Goal: Task Accomplishment & Management: Manage account settings

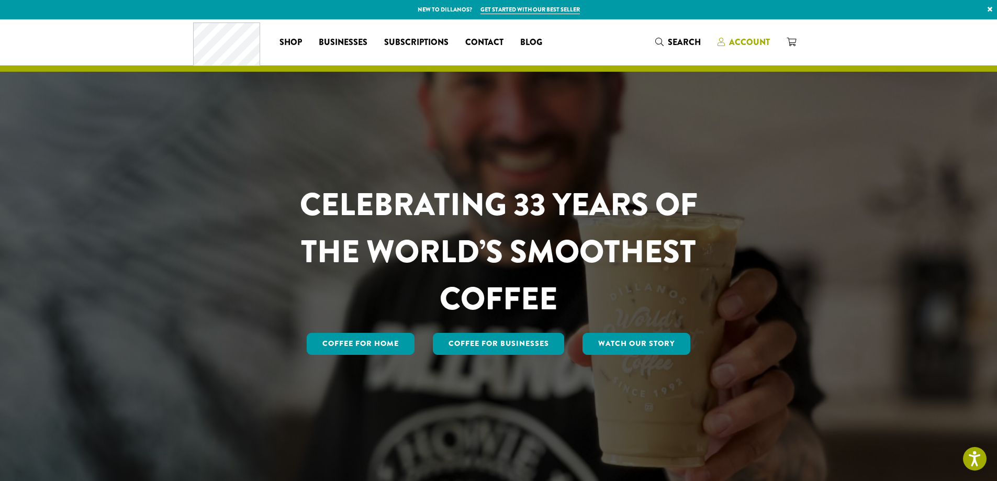
click at [759, 39] on span "Account" at bounding box center [749, 42] width 41 height 12
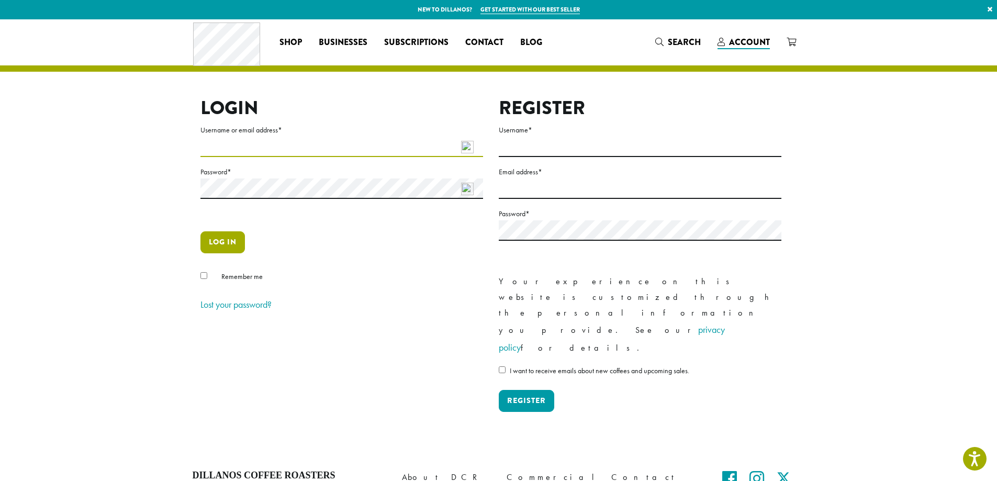
type input "**********"
click at [223, 241] on button "Log in" at bounding box center [223, 242] width 45 height 22
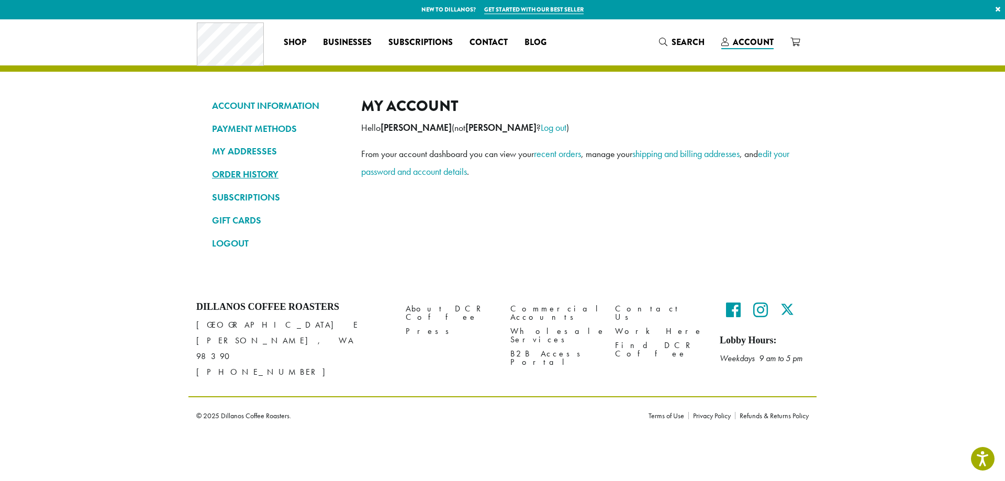
click at [255, 175] on link "ORDER HISTORY" at bounding box center [279, 174] width 134 height 18
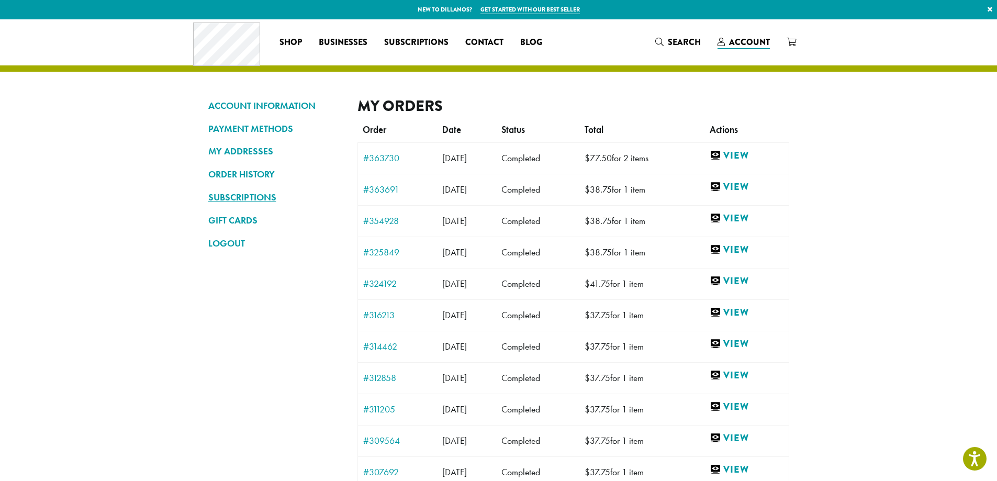
click at [252, 196] on link "SUBSCRIPTIONS" at bounding box center [275, 197] width 134 height 18
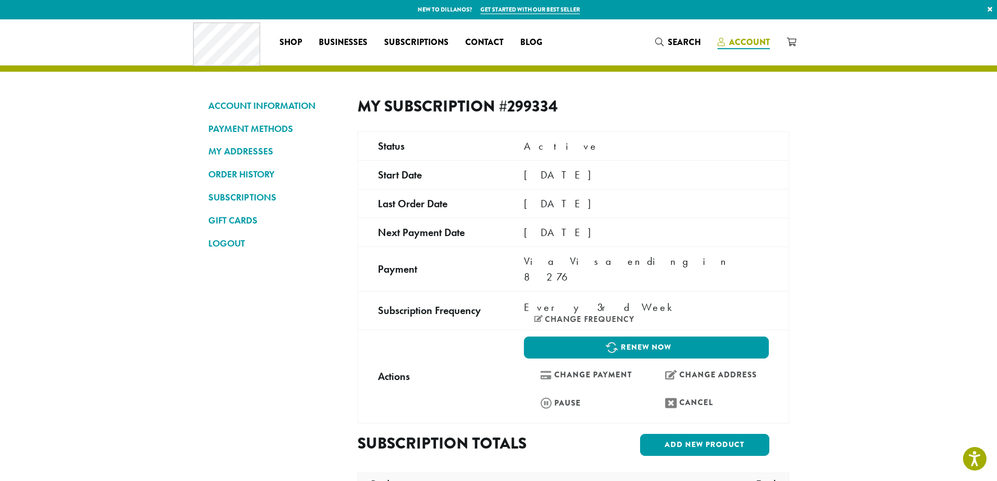
click at [745, 39] on span "Account" at bounding box center [749, 42] width 41 height 12
